Goal: Navigation & Orientation: Go to known website

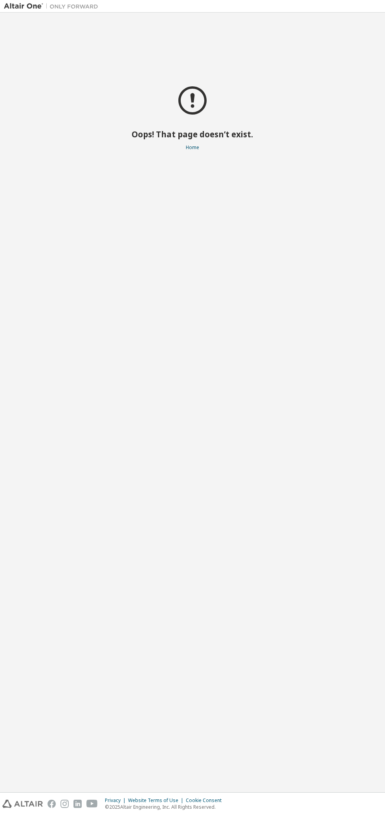
click at [191, 151] on link "Home" at bounding box center [192, 147] width 13 height 7
